Goal: Communication & Community: Answer question/provide support

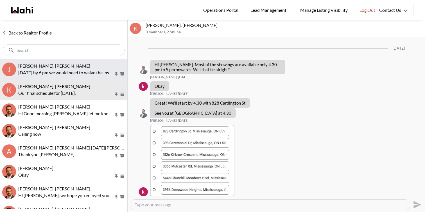
scroll to position [872, 0]
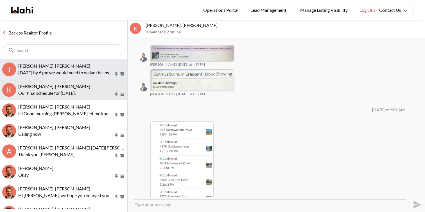
click at [75, 65] on span "[PERSON_NAME], [PERSON_NAME]" at bounding box center [54, 65] width 72 height 5
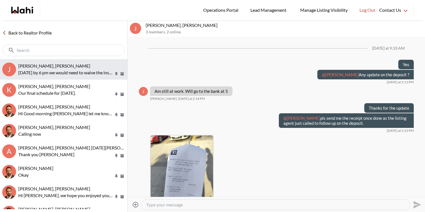
scroll to position [544, 0]
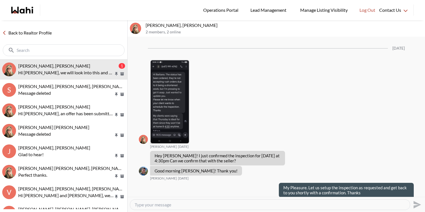
scroll to position [1097, 0]
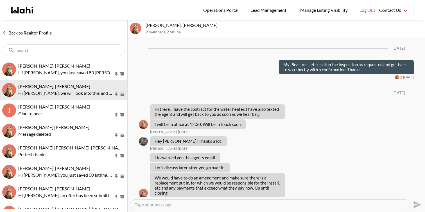
scroll to position [974, 0]
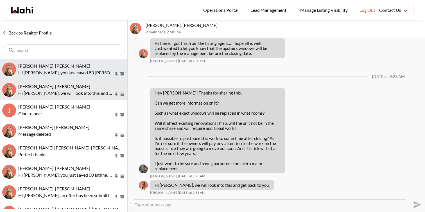
click at [87, 73] on p "Hi [PERSON_NAME], you just saved 83 [PERSON_NAME], [PERSON_NAME]. Would you lik…" at bounding box center [65, 72] width 95 height 7
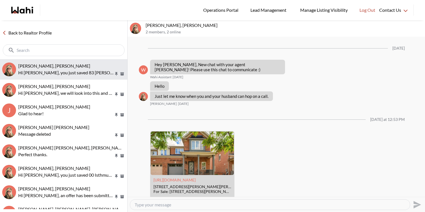
scroll to position [47, 0]
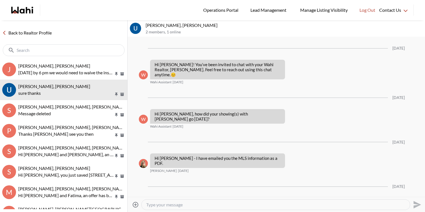
scroll to position [139, 0]
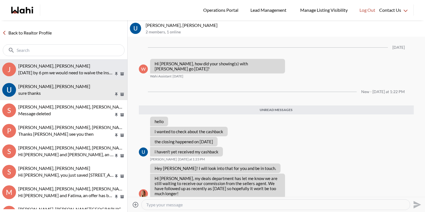
click at [85, 65] on div "[PERSON_NAME], [PERSON_NAME]" at bounding box center [71, 66] width 107 height 6
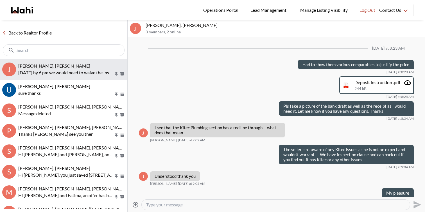
scroll to position [977, 0]
